Goal: Task Accomplishment & Management: Complete application form

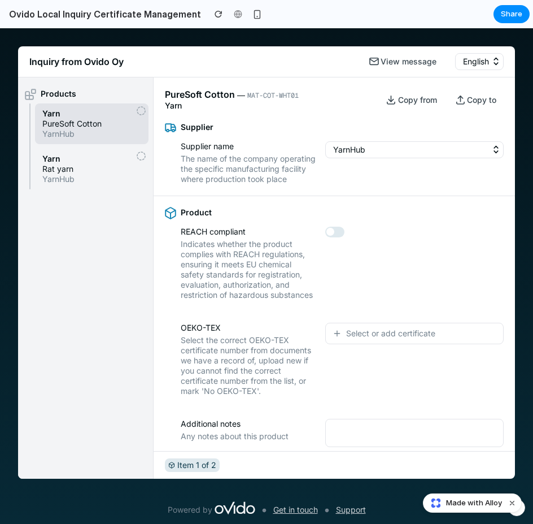
click at [491, 148] on icon "button" at bounding box center [496, 149] width 11 height 11
click at [386, 169] on div "YarnHub" at bounding box center [414, 162] width 178 height 43
drag, startPoint x: 420, startPoint y: 234, endPoint x: 414, endPoint y: 260, distance: 27.3
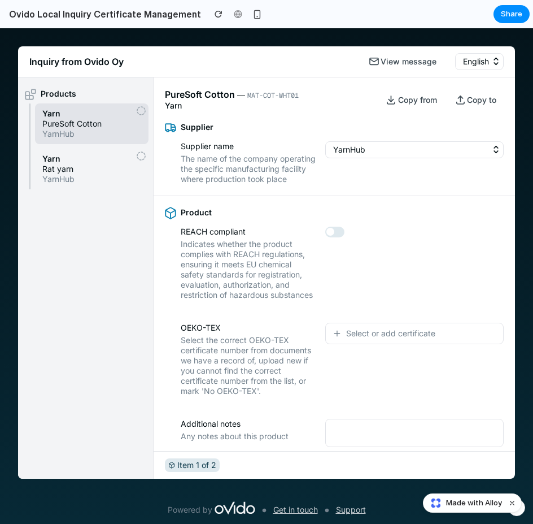
click at [420, 236] on div "Product REACH compliant Indicates whether the product complies with REACH regul…" at bounding box center [335, 253] width 362 height 115
click at [378, 339] on span "Select or add certificate" at bounding box center [390, 333] width 89 height 11
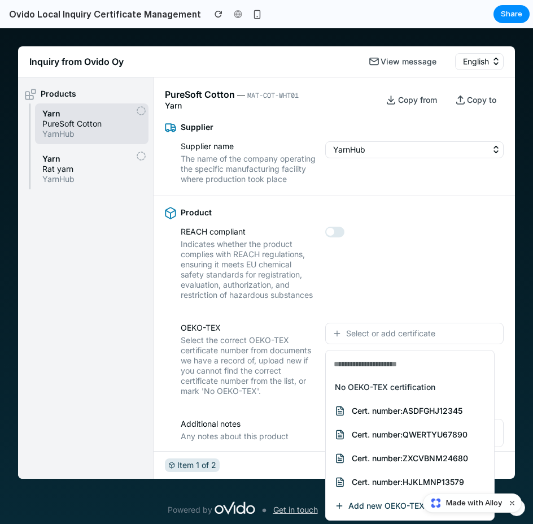
click at [362, 262] on div "No OEKO-TEX certification Cert. number: ASDFGHJ12345 Cert. number: QWERTYU67890…" at bounding box center [266, 275] width 533 height 495
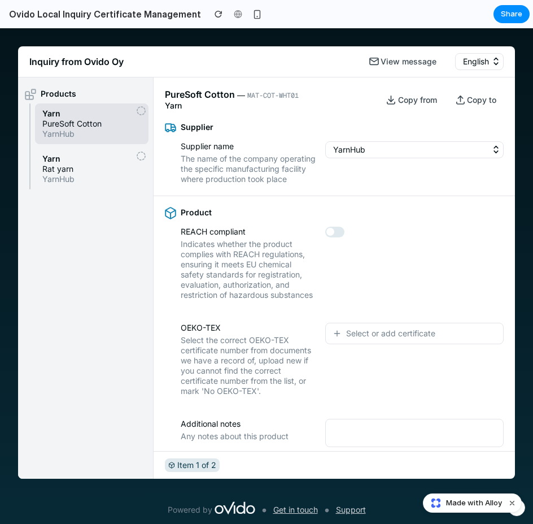
click at [339, 237] on button "button" at bounding box center [334, 232] width 19 height 11
click at [370, 150] on button "YarnHub" at bounding box center [414, 149] width 178 height 17
drag, startPoint x: 368, startPoint y: 341, endPoint x: 359, endPoint y: 341, distance: 9.1
click at [359, 339] on span "Select or add certificate" at bounding box center [390, 333] width 89 height 11
drag, startPoint x: 513, startPoint y: 383, endPoint x: 482, endPoint y: 374, distance: 31.8
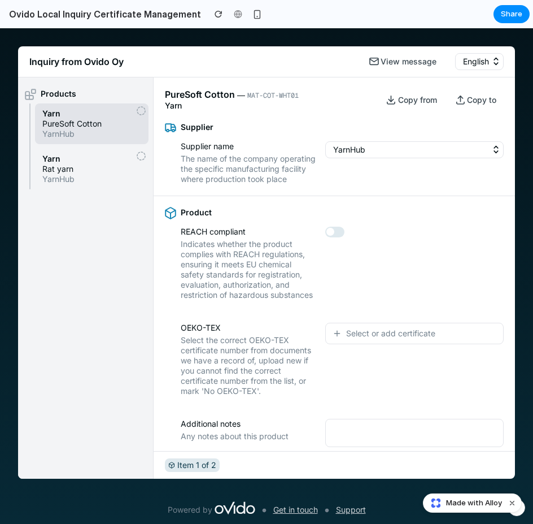
click at [439, 344] on button "Select or add certificate" at bounding box center [414, 333] width 178 height 21
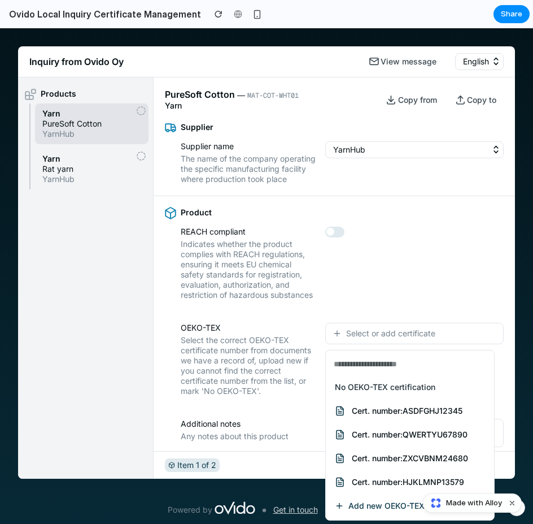
click at [433, 456] on span "Cert. number: ZXCVBNM24680" at bounding box center [410, 458] width 116 height 10
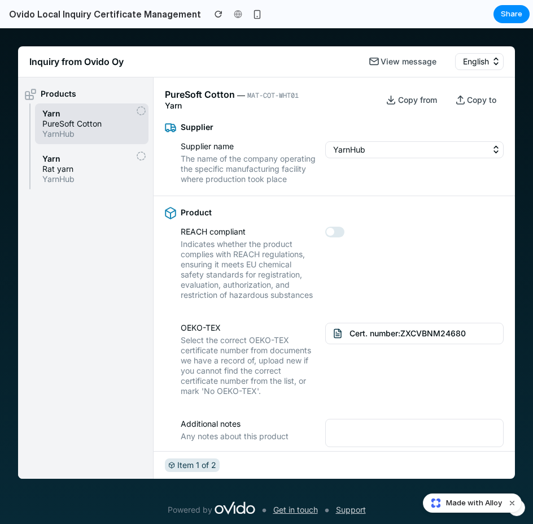
scroll to position [18, 0]
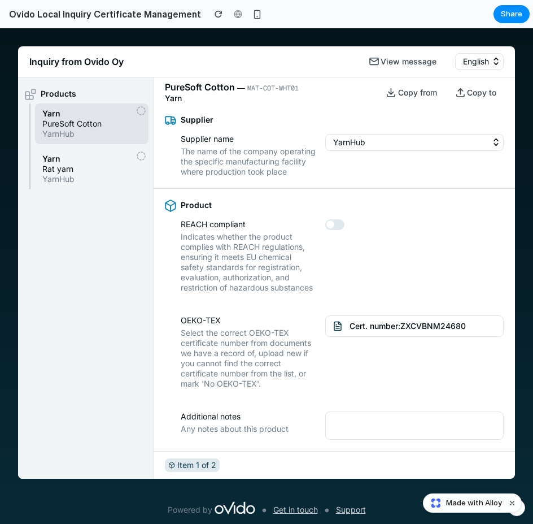
click at [430, 326] on span "Cert. number: ZXCVBNM24680" at bounding box center [408, 325] width 116 height 11
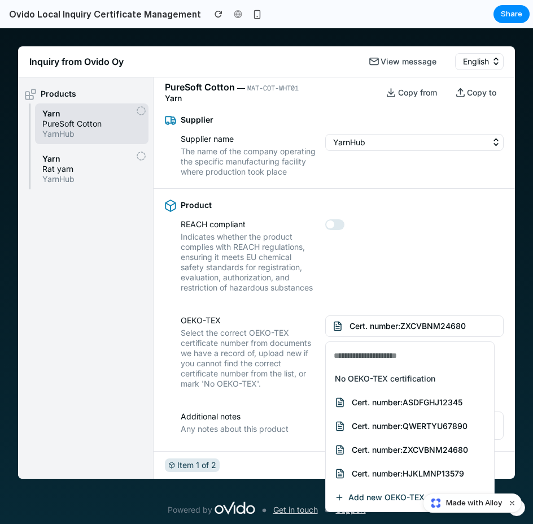
click at [408, 474] on span "Cert. number: HJKLMNP13579" at bounding box center [408, 473] width 112 height 10
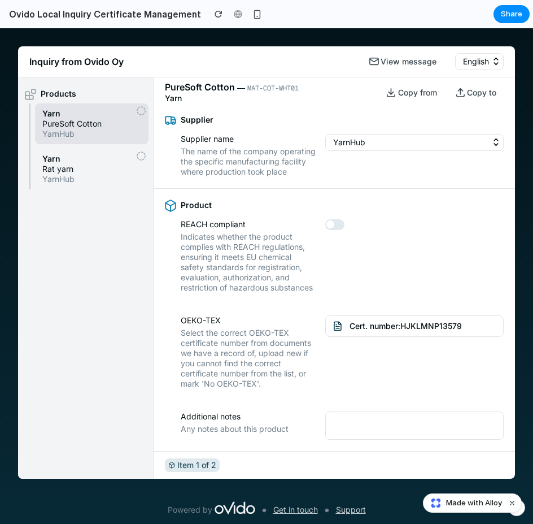
click at [389, 320] on span "Cert. number: HJKLMNP13579" at bounding box center [406, 325] width 112 height 11
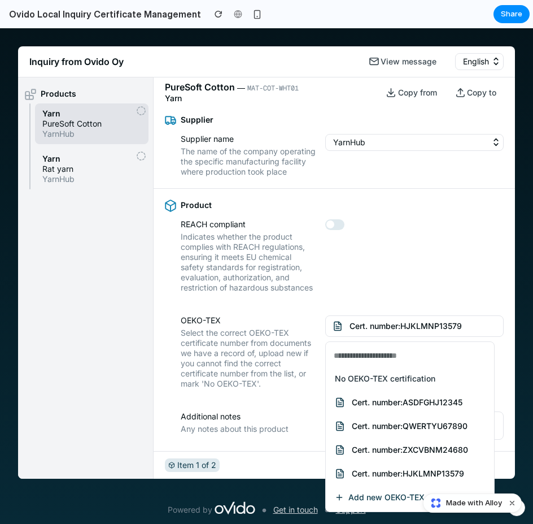
click at [373, 403] on span "Cert. number: ASDFGHJ12345" at bounding box center [407, 402] width 111 height 10
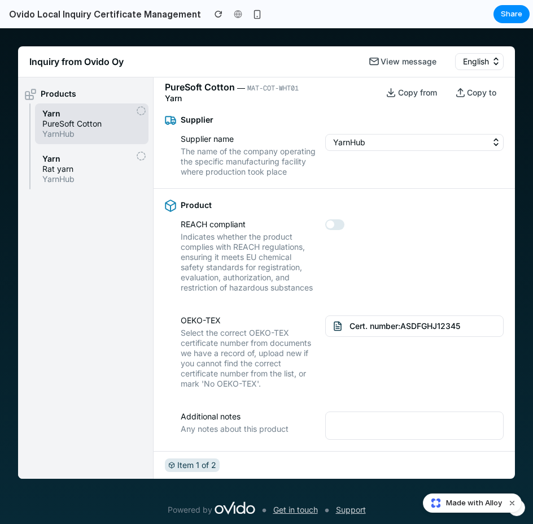
click at [448, 328] on span "Cert. number: ASDFGHJ12345" at bounding box center [405, 325] width 111 height 11
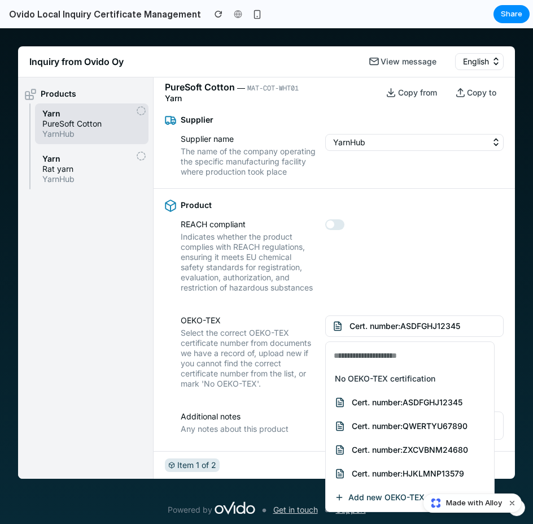
click at [377, 399] on span "Cert. number: ASDFGHJ12345" at bounding box center [407, 402] width 111 height 10
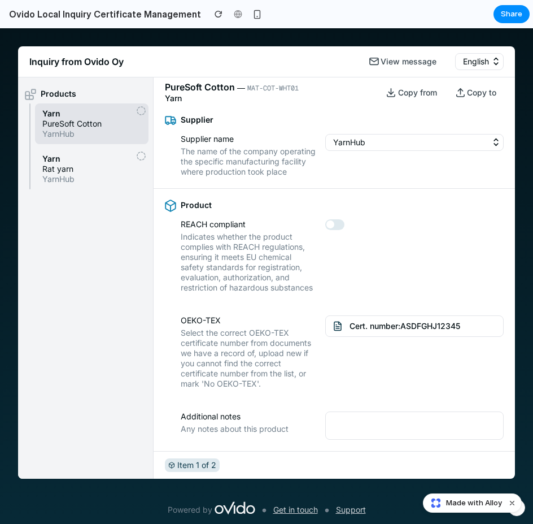
scroll to position [0, 0]
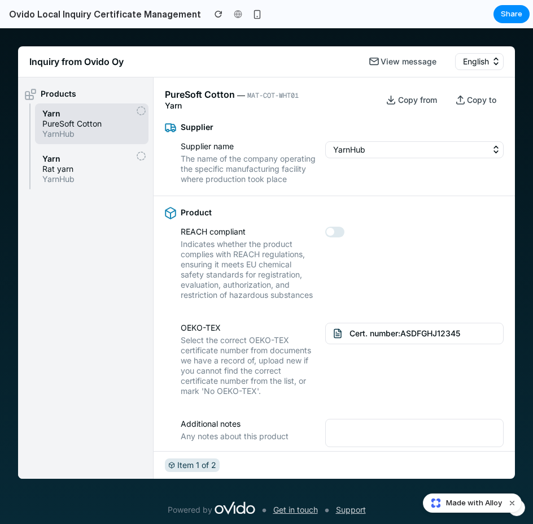
click at [339, 149] on button "YarnHub" at bounding box center [414, 149] width 178 height 17
click at [329, 236] on span "button" at bounding box center [330, 232] width 8 height 8
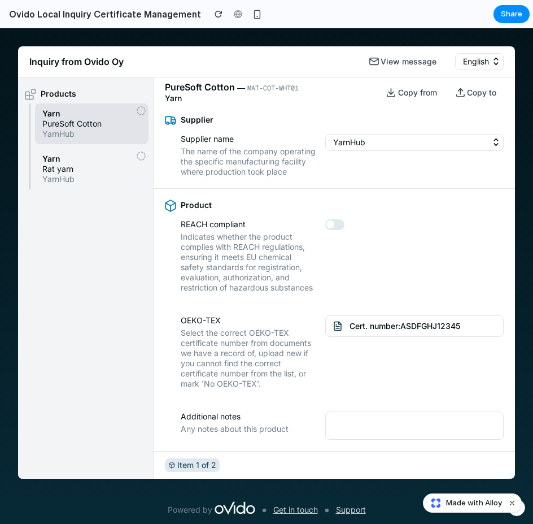
click at [434, 418] on textarea at bounding box center [414, 425] width 178 height 28
click at [72, 118] on span "Yarn" at bounding box center [91, 113] width 99 height 10
click at [112, 168] on span "Rat yarn" at bounding box center [91, 169] width 99 height 10
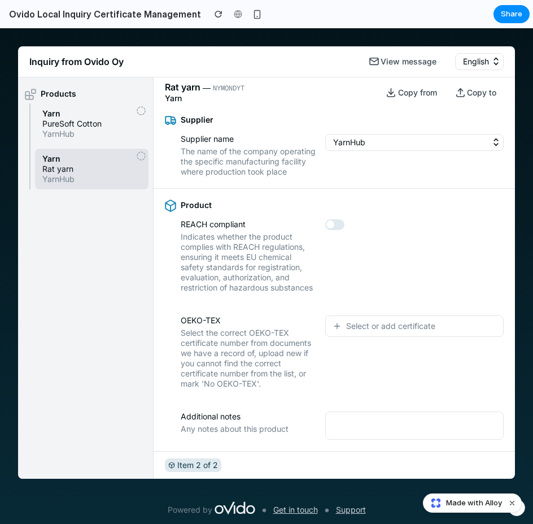
click at [99, 123] on span "PureSoft Cotton" at bounding box center [91, 124] width 99 height 10
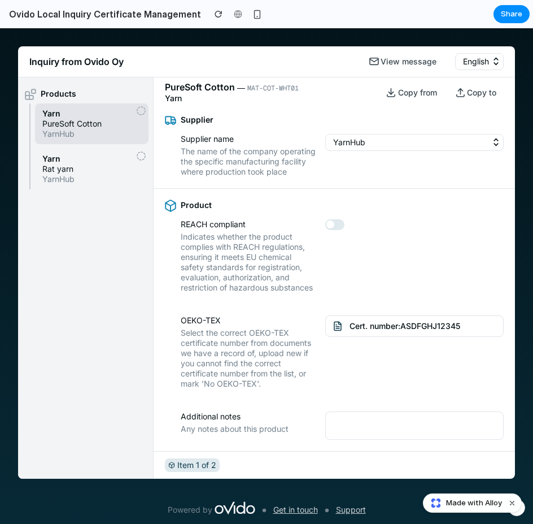
click at [104, 167] on span "Rat yarn" at bounding box center [91, 169] width 99 height 10
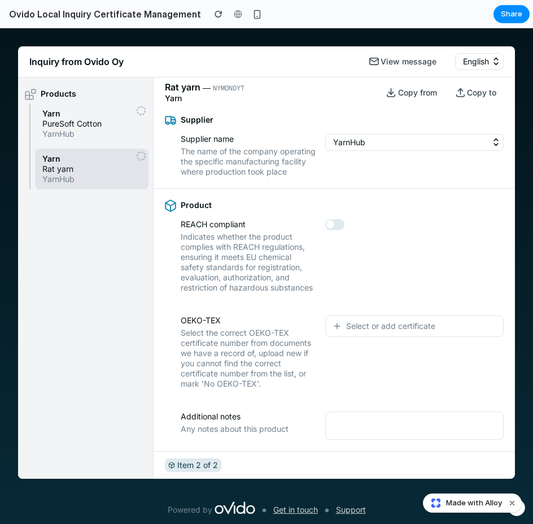
click at [107, 124] on span "PureSoft Cotton" at bounding box center [91, 124] width 99 height 10
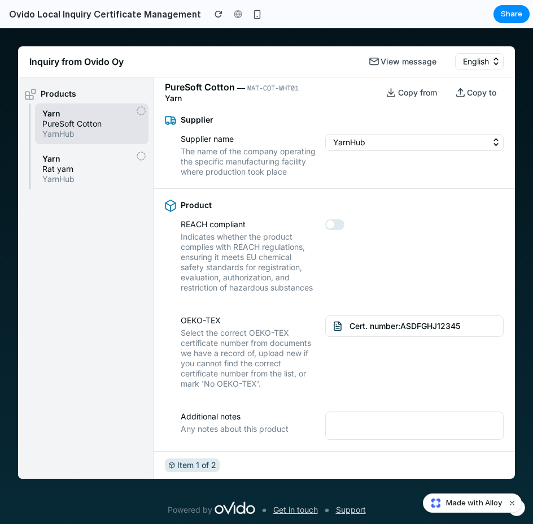
scroll to position [0, 0]
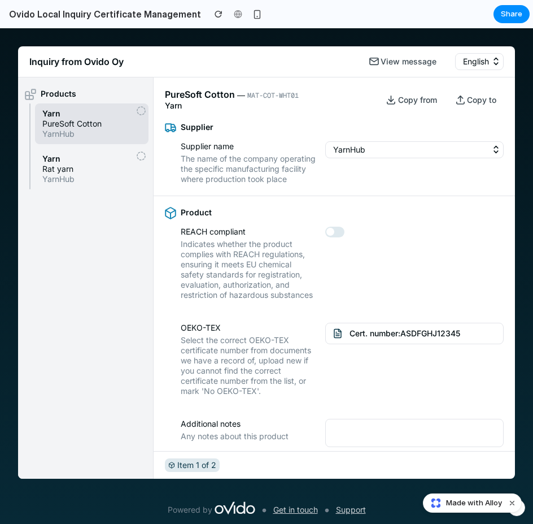
click at [102, 162] on span "Yarn" at bounding box center [91, 159] width 99 height 10
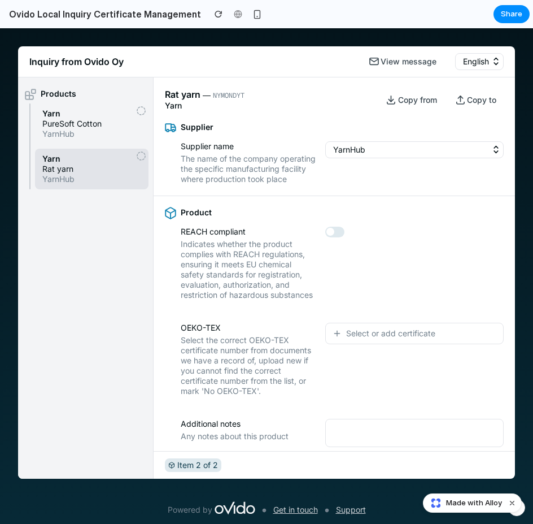
click at [100, 121] on span "PureSoft Cotton" at bounding box center [91, 124] width 99 height 10
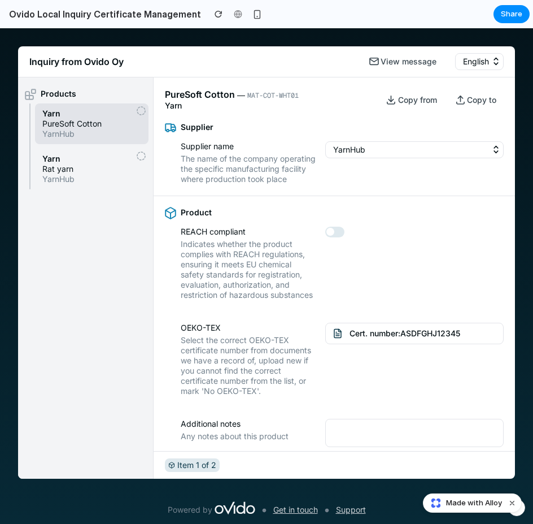
click at [97, 164] on span "Rat yarn" at bounding box center [91, 169] width 99 height 10
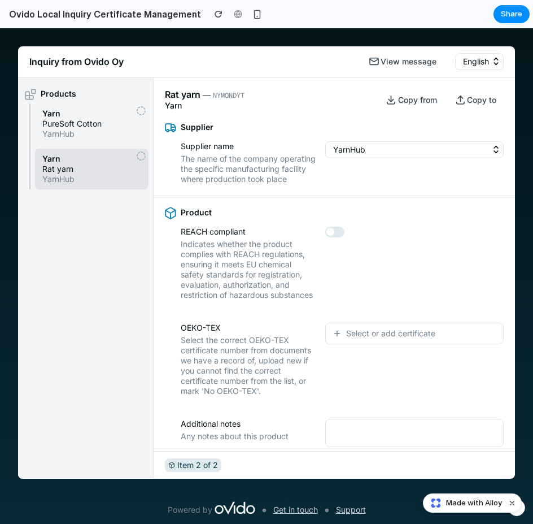
click at [140, 154] on icon at bounding box center [141, 156] width 11 height 11
click at [141, 110] on icon at bounding box center [141, 111] width 11 height 11
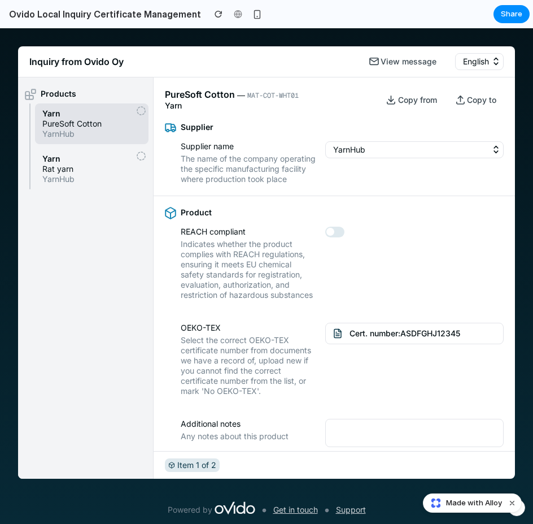
click at [138, 165] on span "Rat yarn" at bounding box center [91, 169] width 99 height 10
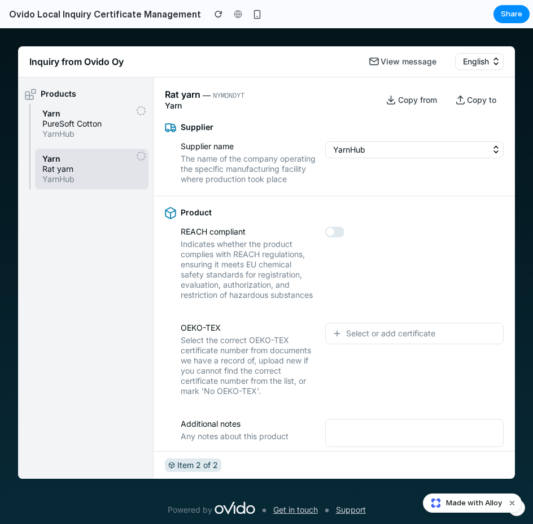
click at [137, 121] on span "PureSoft Cotton" at bounding box center [91, 124] width 99 height 10
